Goal: Task Accomplishment & Management: Complete application form

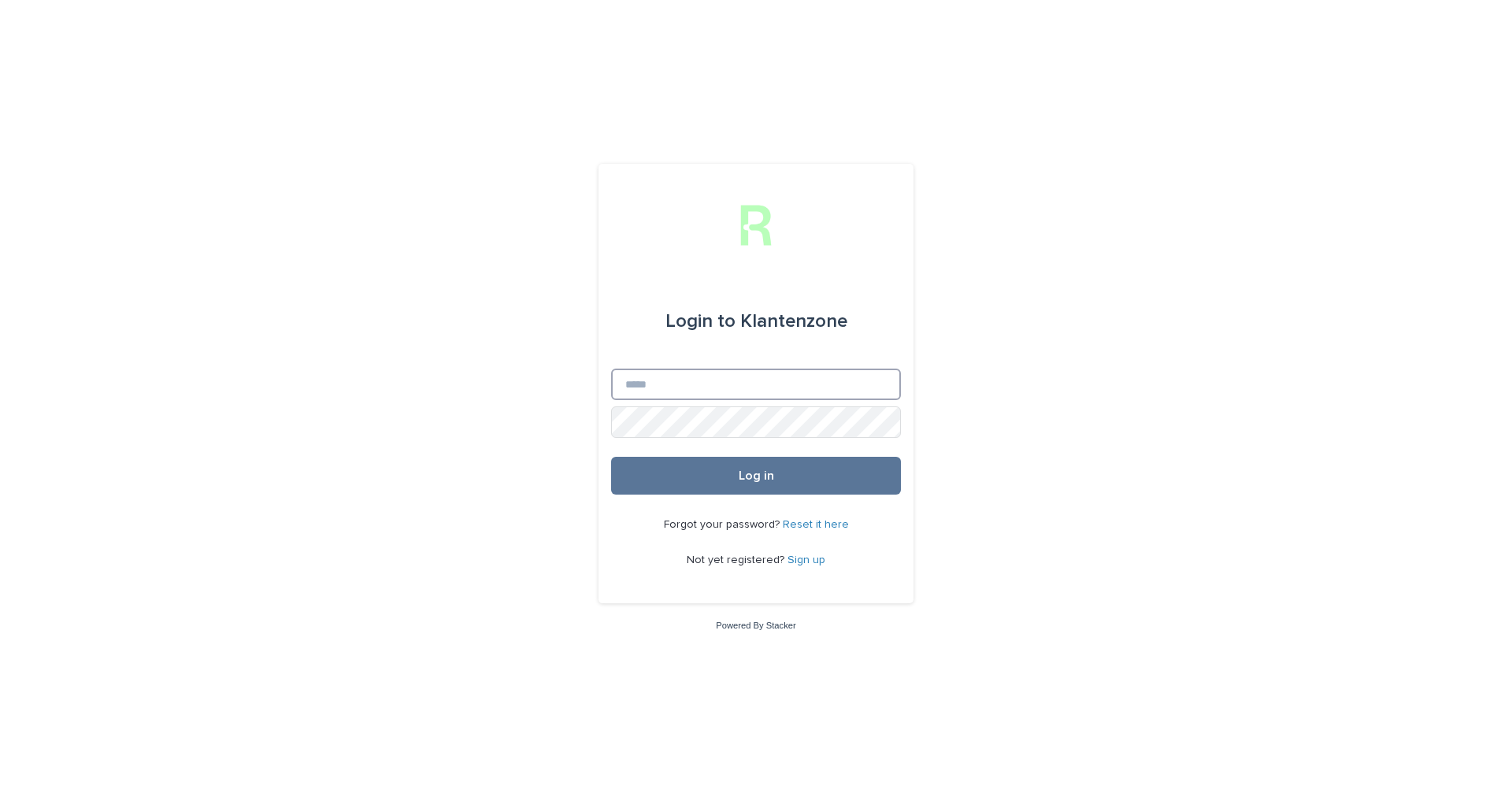
click at [685, 375] on input "Email" at bounding box center [756, 384] width 290 height 32
click at [817, 562] on link "Sign up" at bounding box center [806, 560] width 38 height 11
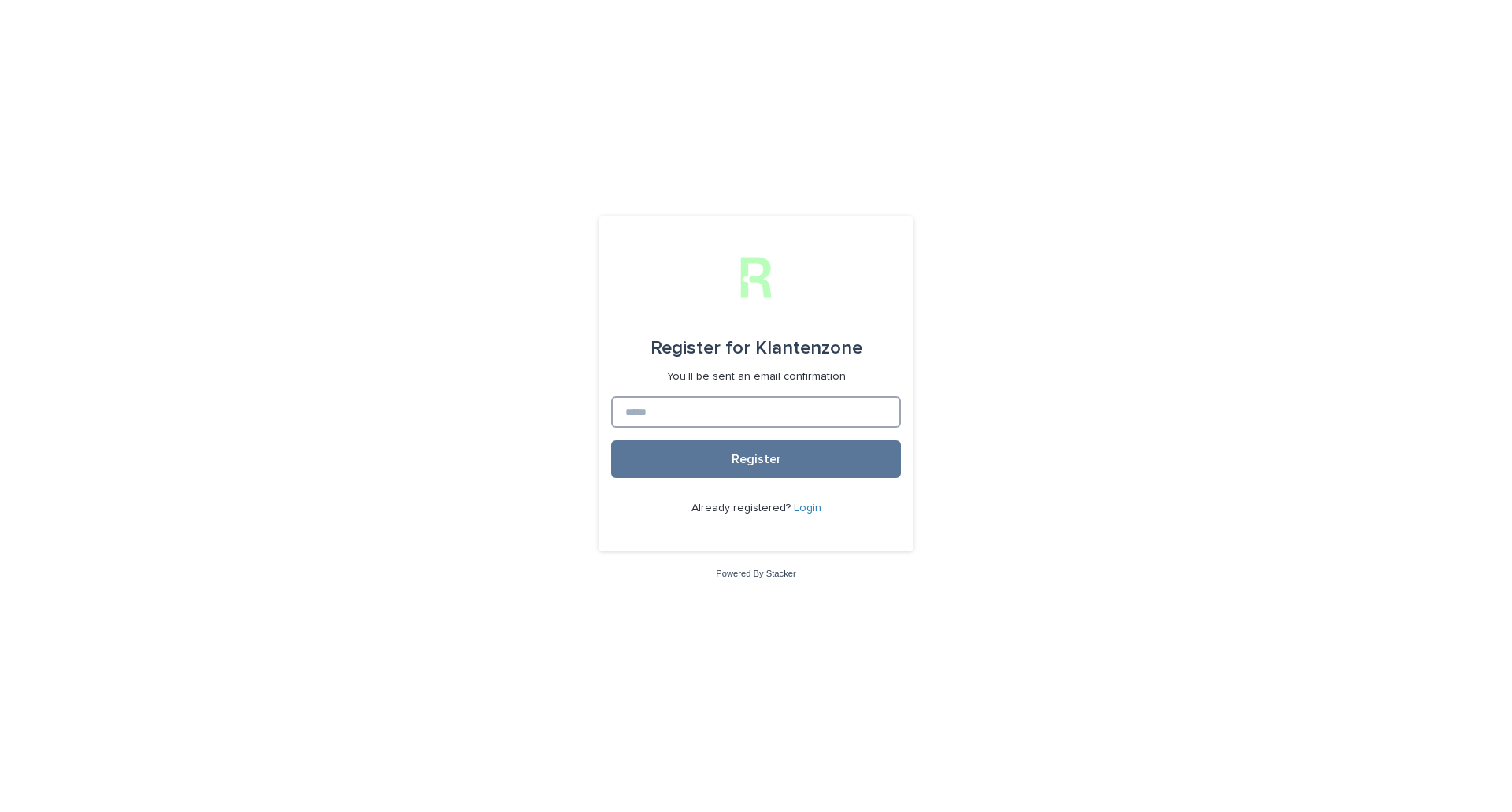
click at [681, 409] on input at bounding box center [756, 412] width 290 height 32
type input "**********"
click at [704, 444] on button "Register" at bounding box center [756, 459] width 290 height 38
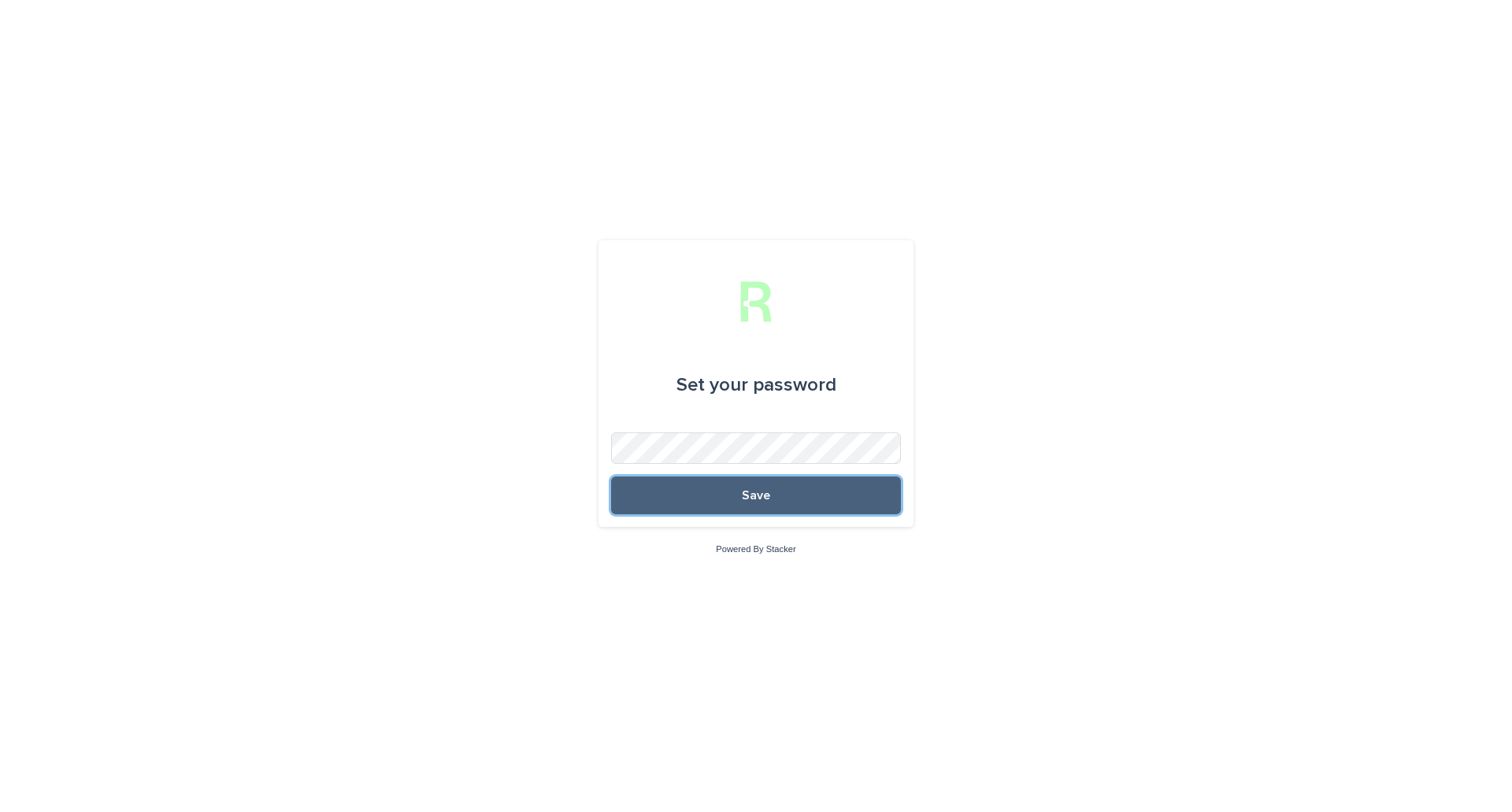
click at [759, 500] on span "Save" at bounding box center [756, 495] width 28 height 13
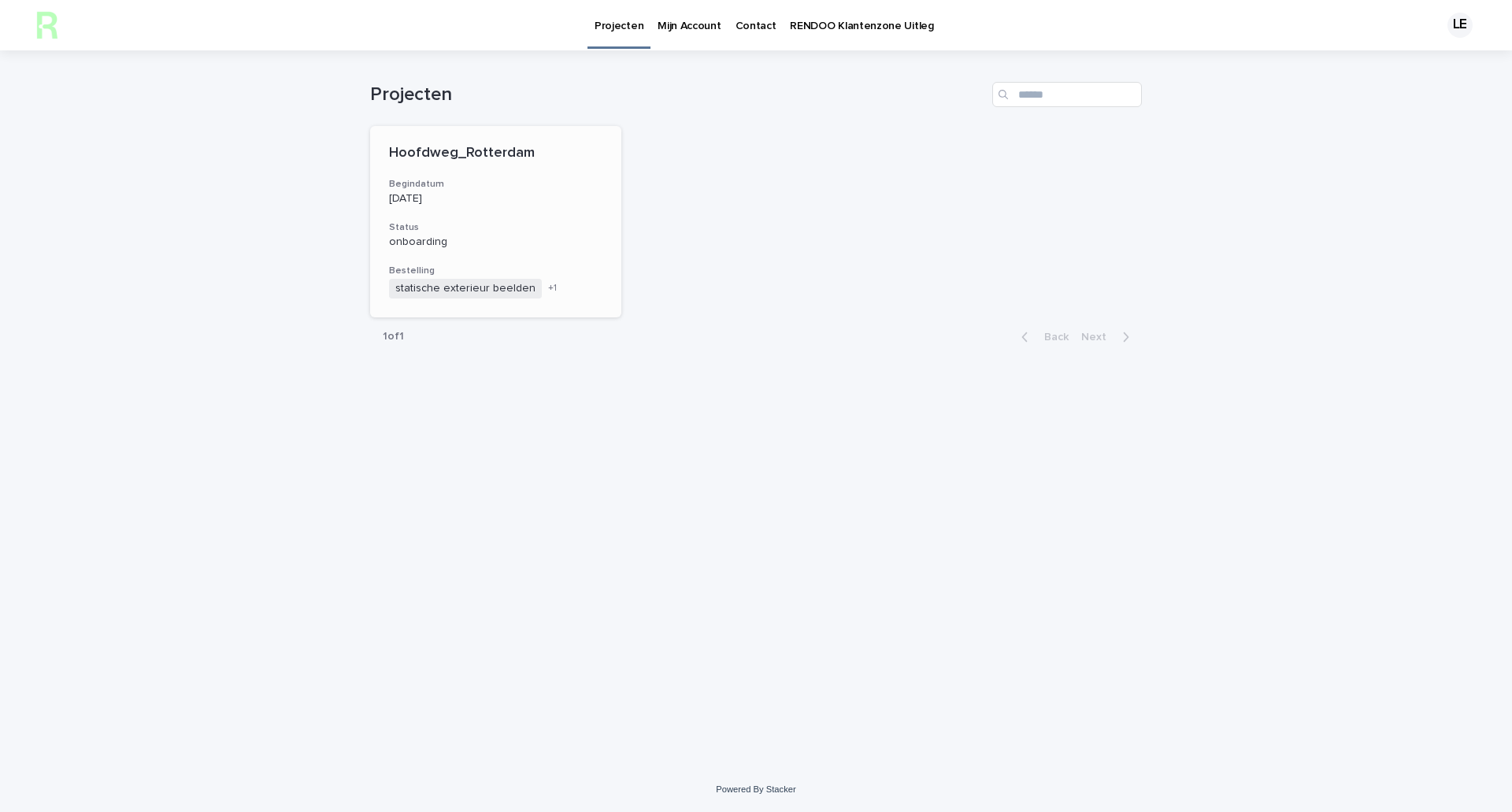
click at [453, 293] on span "statische exterieur beelden" at bounding box center [465, 289] width 153 height 20
